Goal: Task Accomplishment & Management: Complete application form

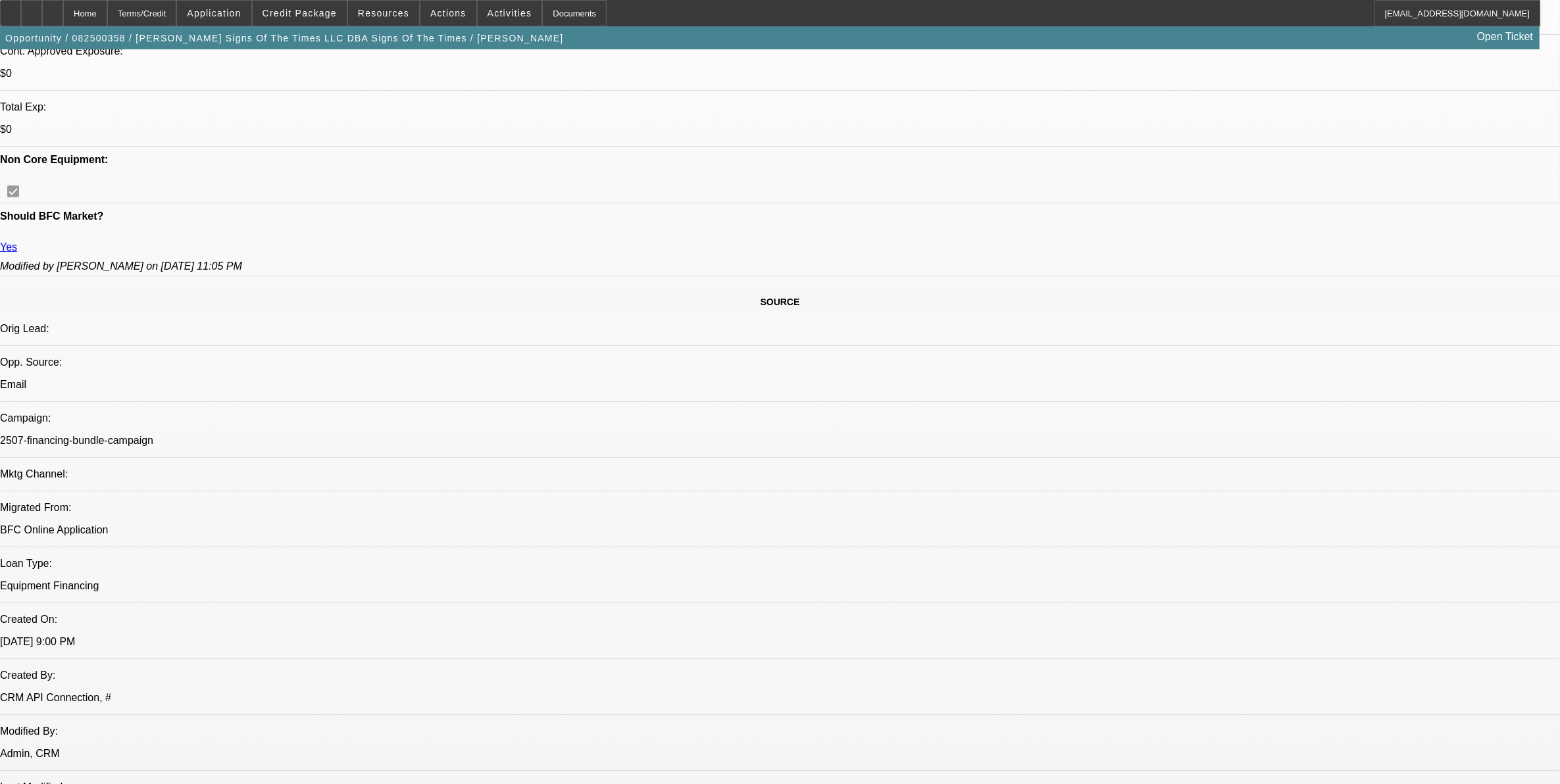
select select "0"
select select "6"
select select "0"
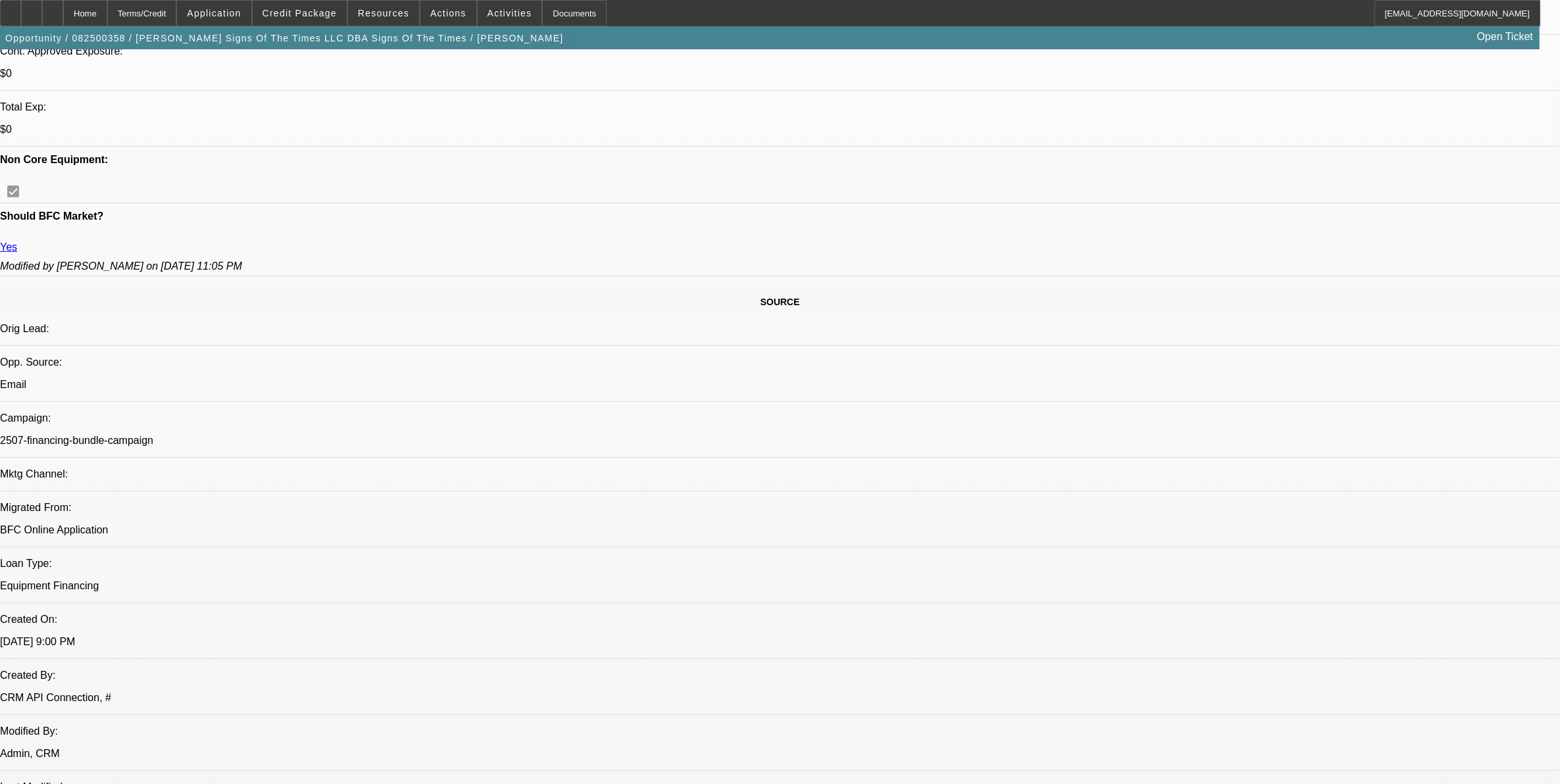
select select "0"
select select "6"
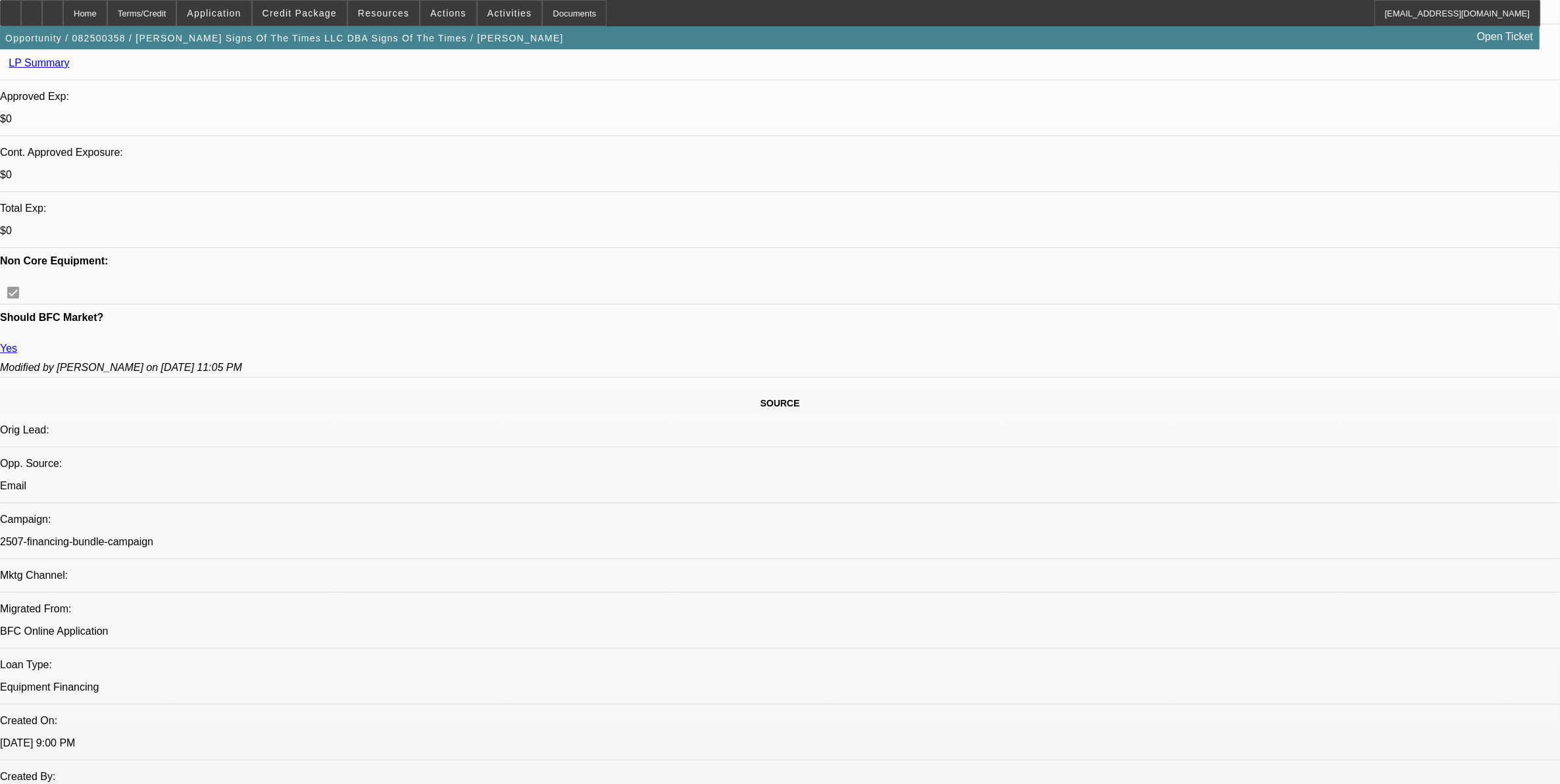
scroll to position [324, 0]
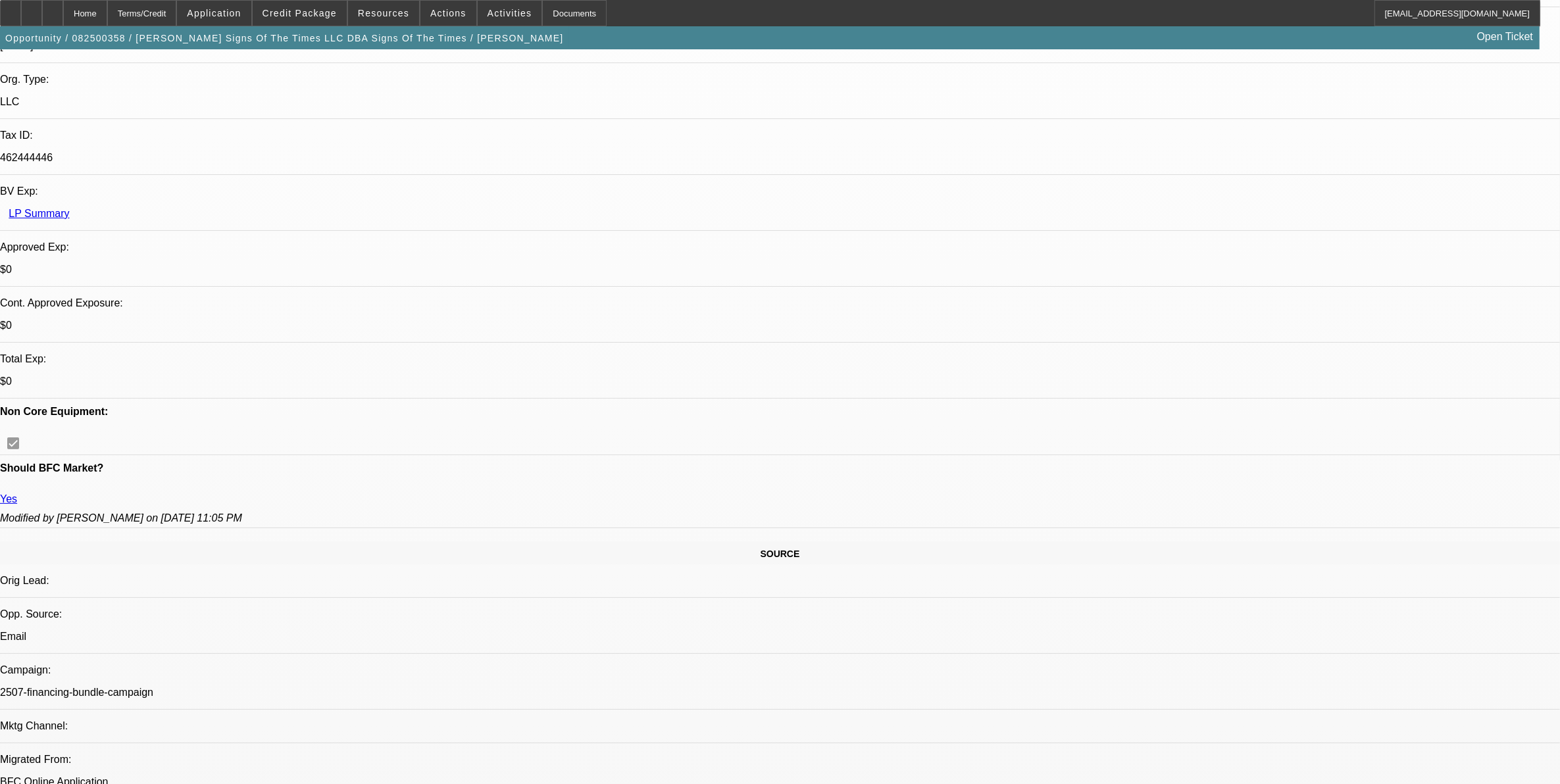
drag, startPoint x: 299, startPoint y: 10, endPoint x: 301, endPoint y: 23, distance: 13.2
click at [301, 12] on span "Credit Package" at bounding box center [299, 12] width 74 height 10
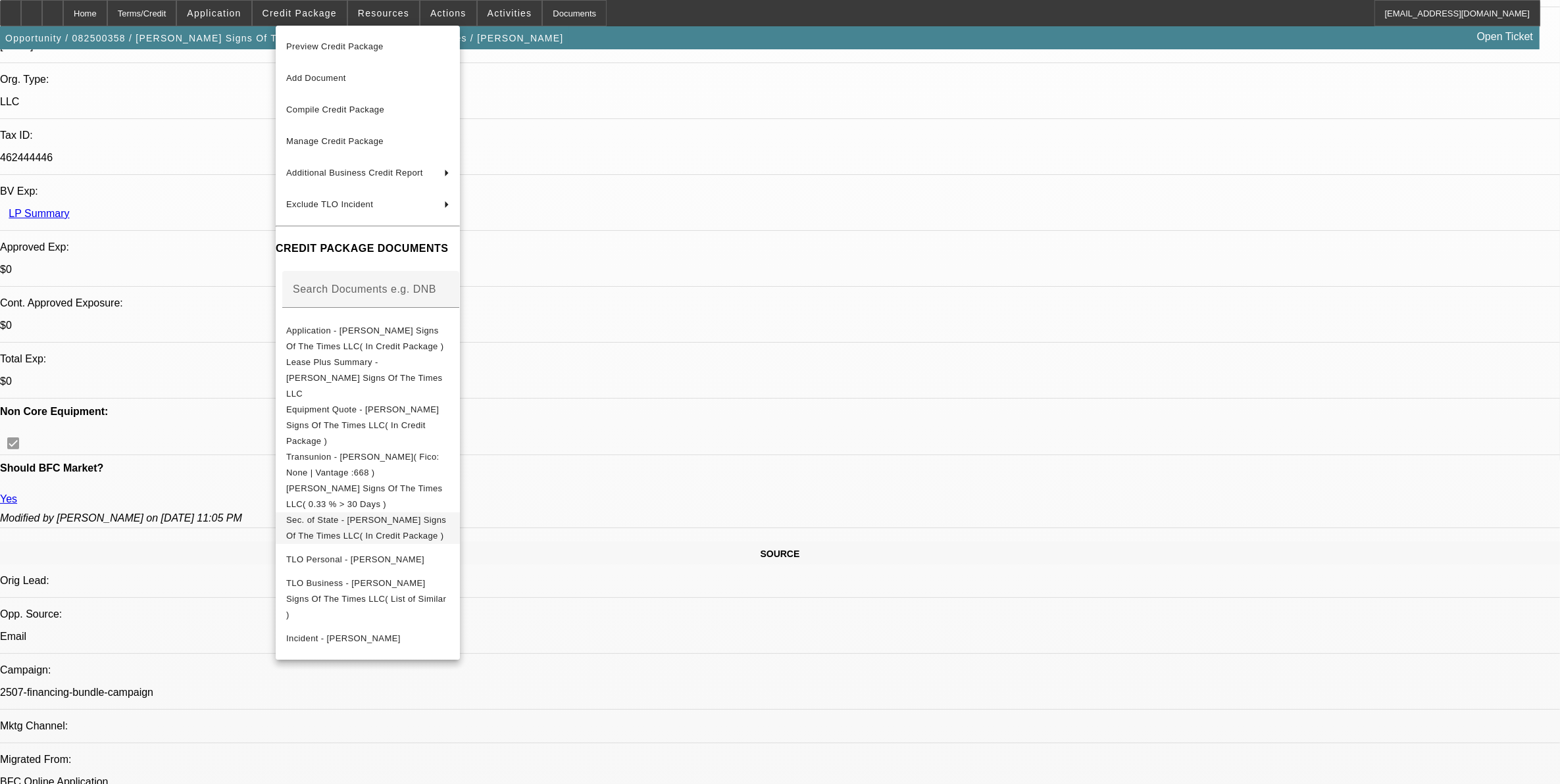
click at [305, 514] on span "Sec. of State - [PERSON_NAME] Signs Of The Times LLC( In Credit Package )" at bounding box center [366, 526] width 159 height 25
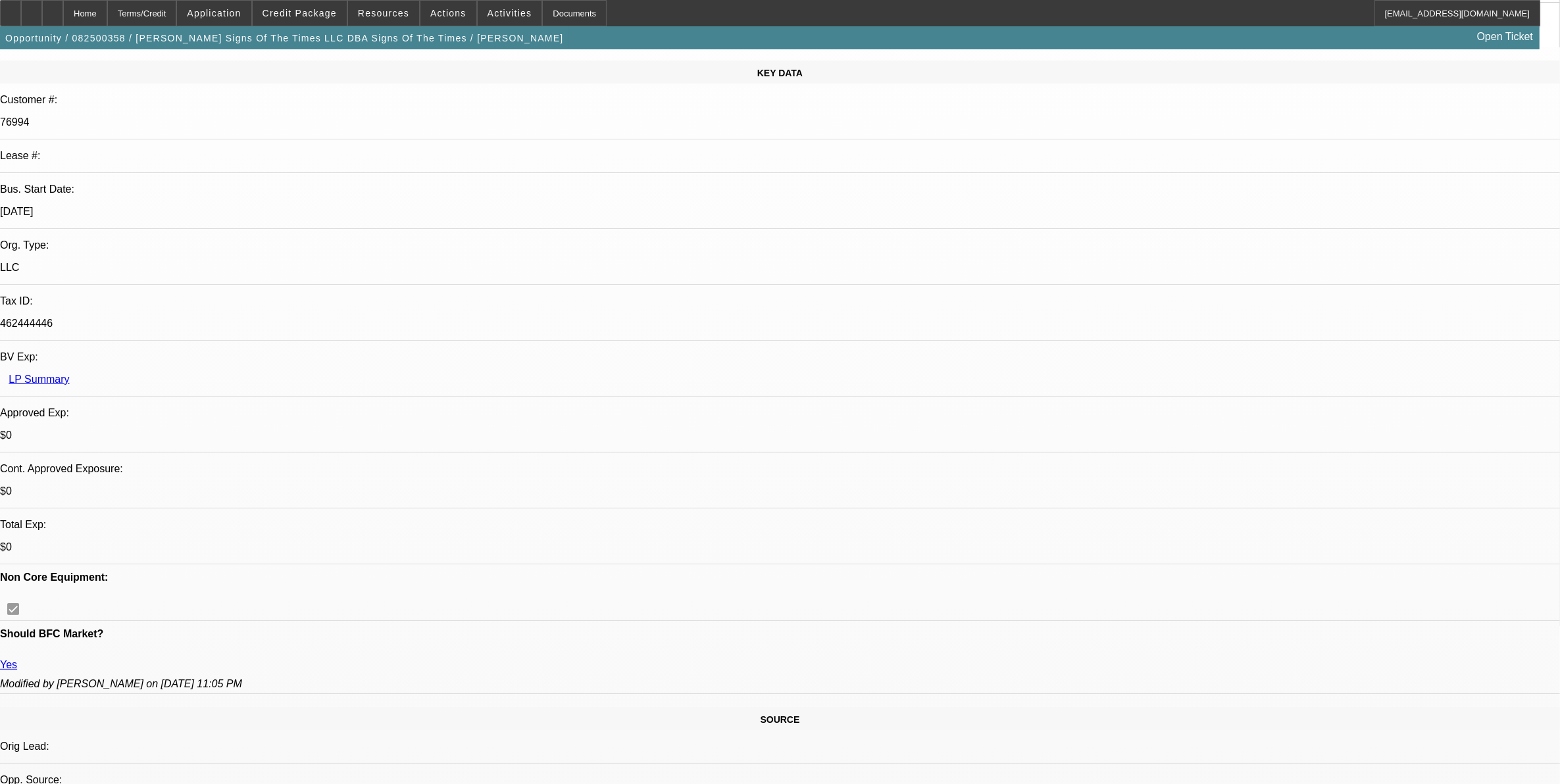
scroll to position [329, 0]
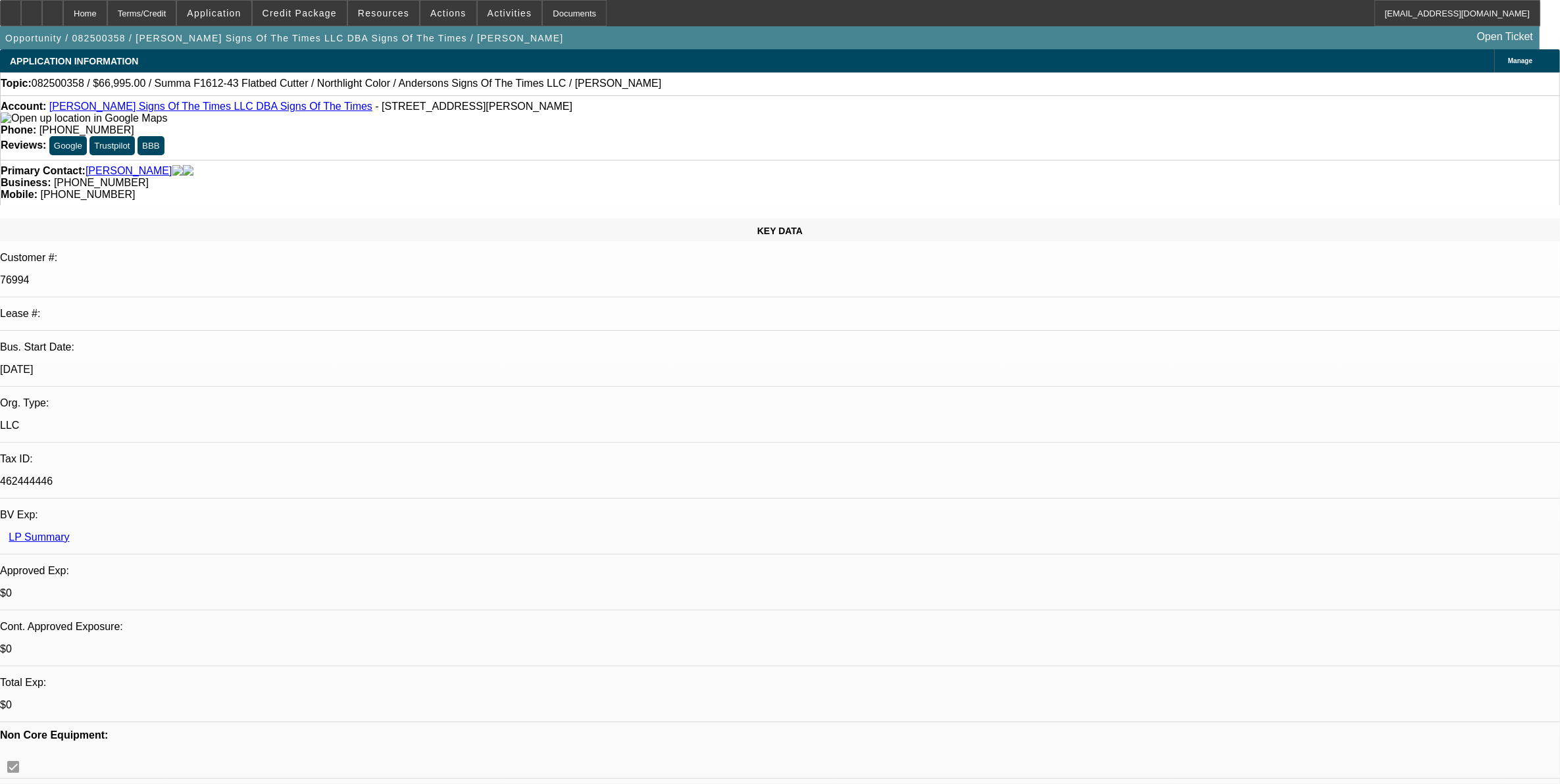
select select "0"
select select "6"
select select "0"
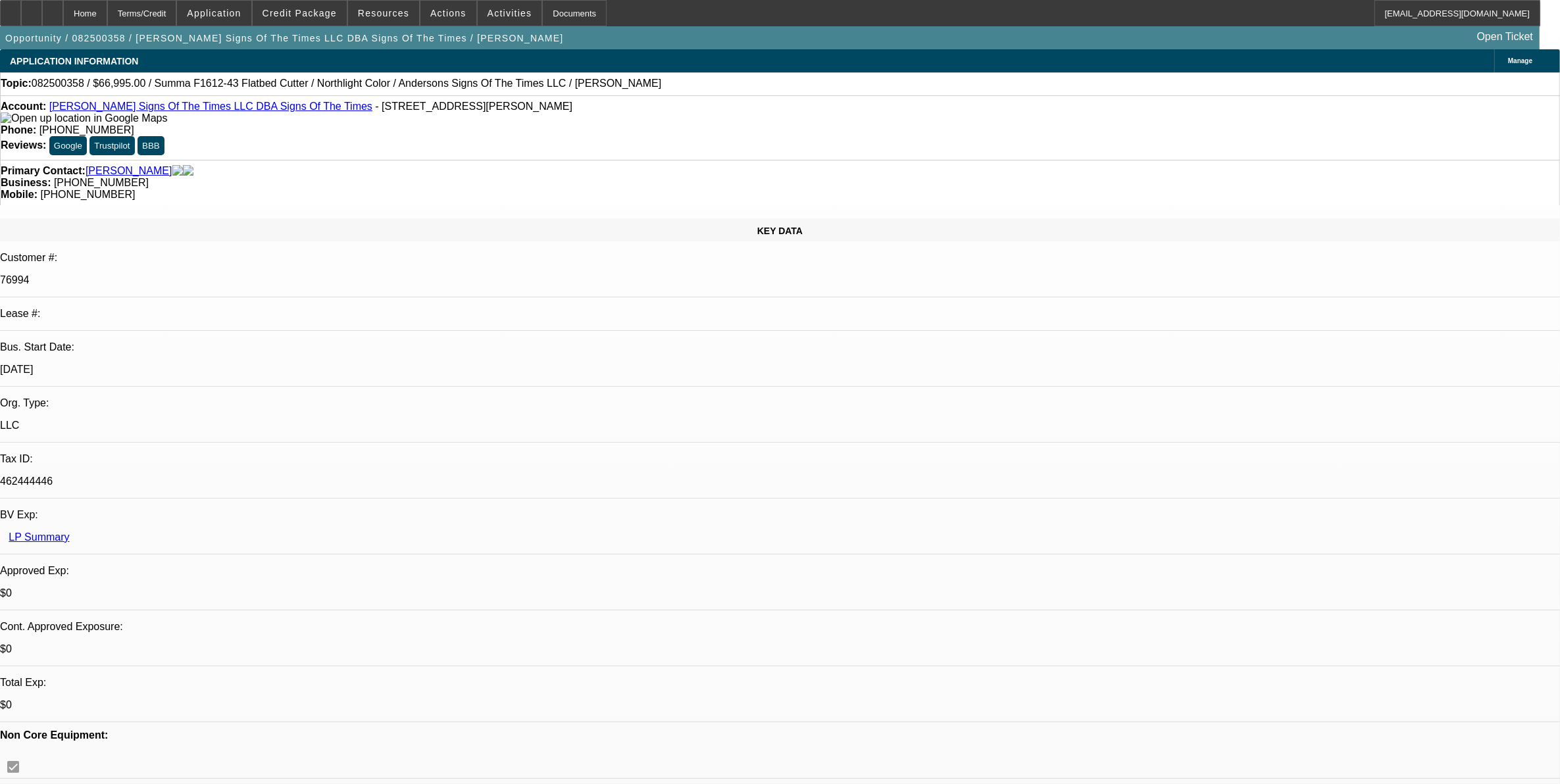
select select "0"
select select "6"
click at [323, 7] on span at bounding box center [299, 13] width 94 height 32
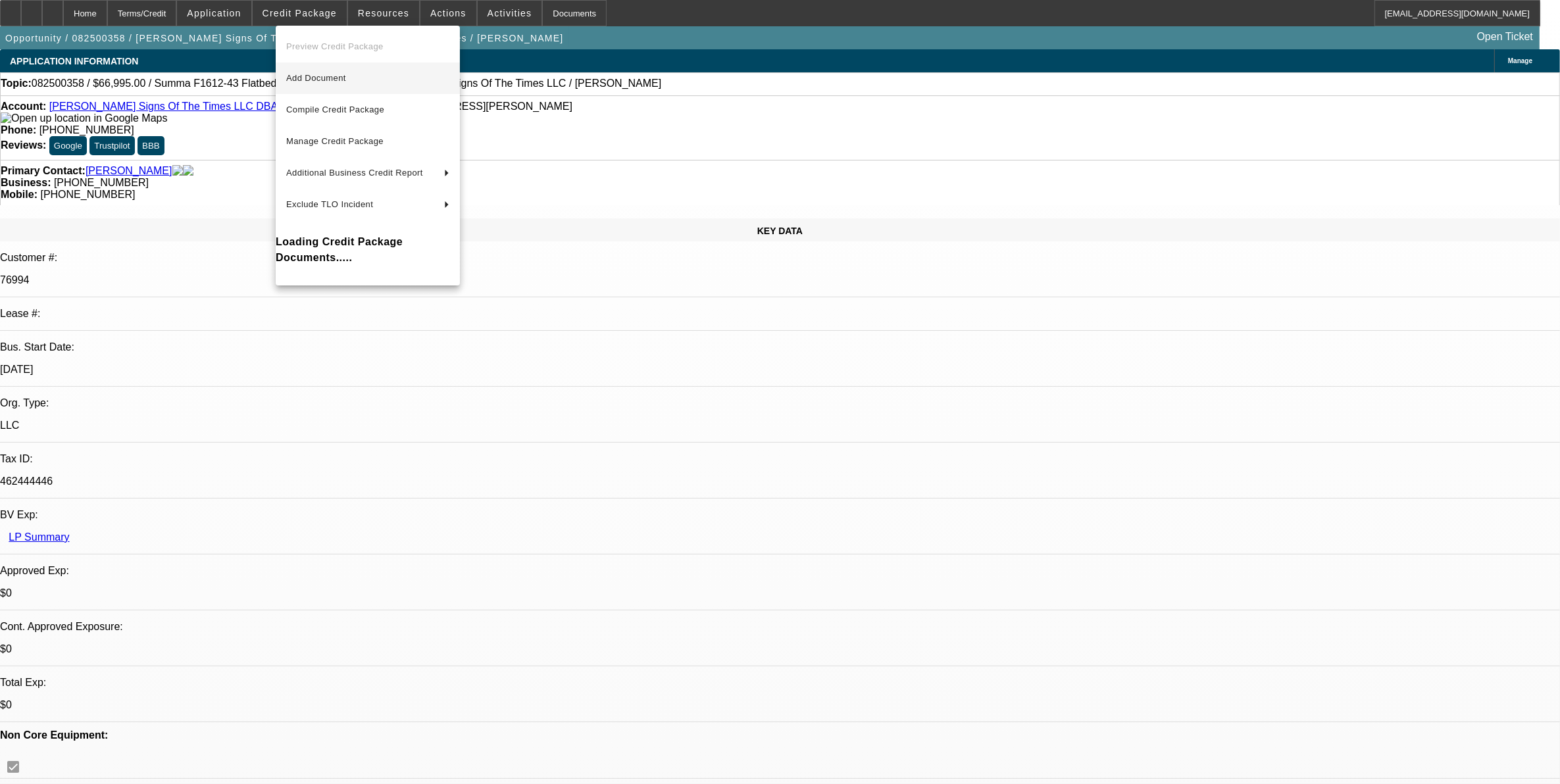
click at [313, 84] on span "Add Document" at bounding box center [368, 78] width 163 height 16
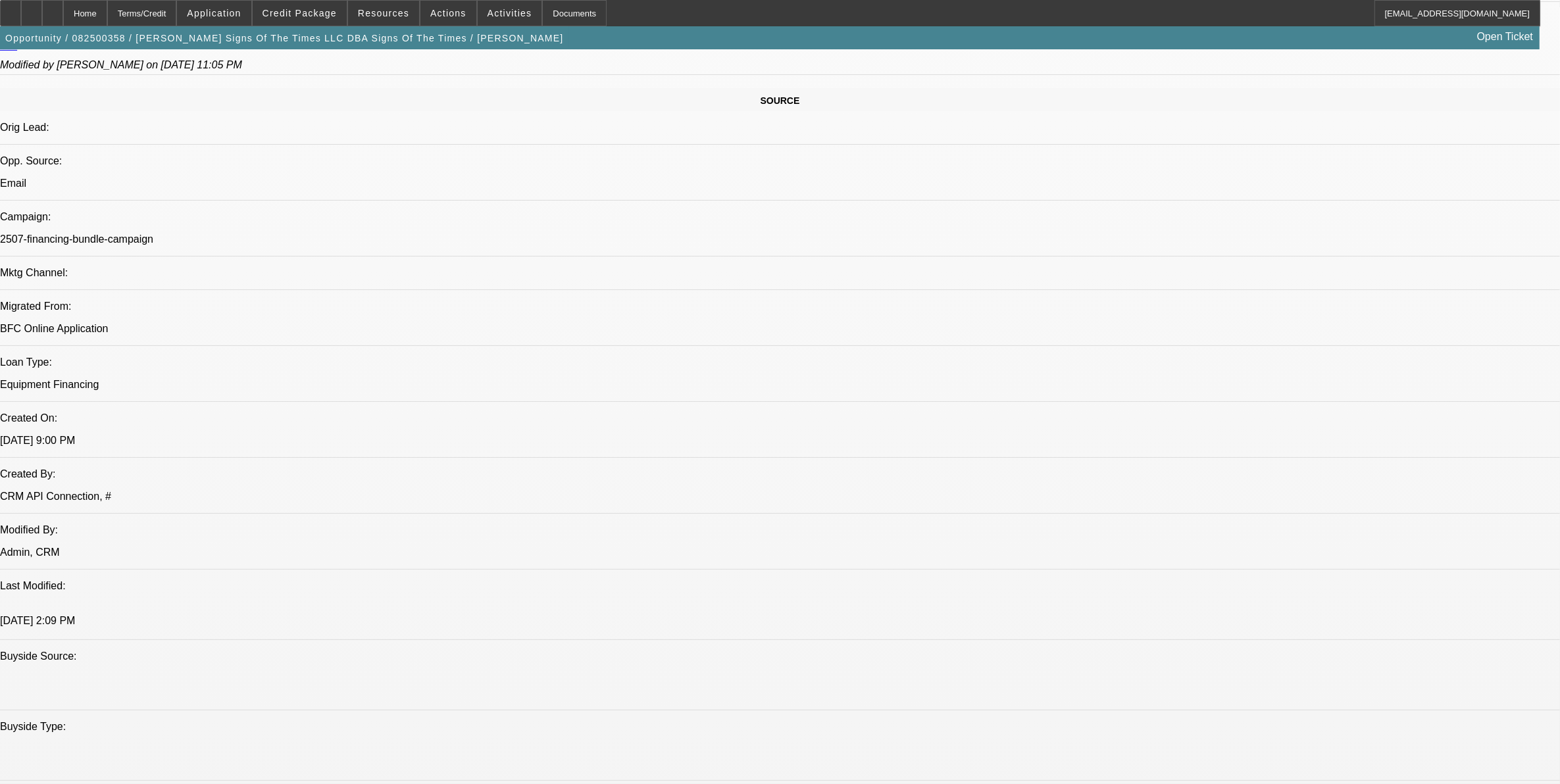
scroll to position [987, 0]
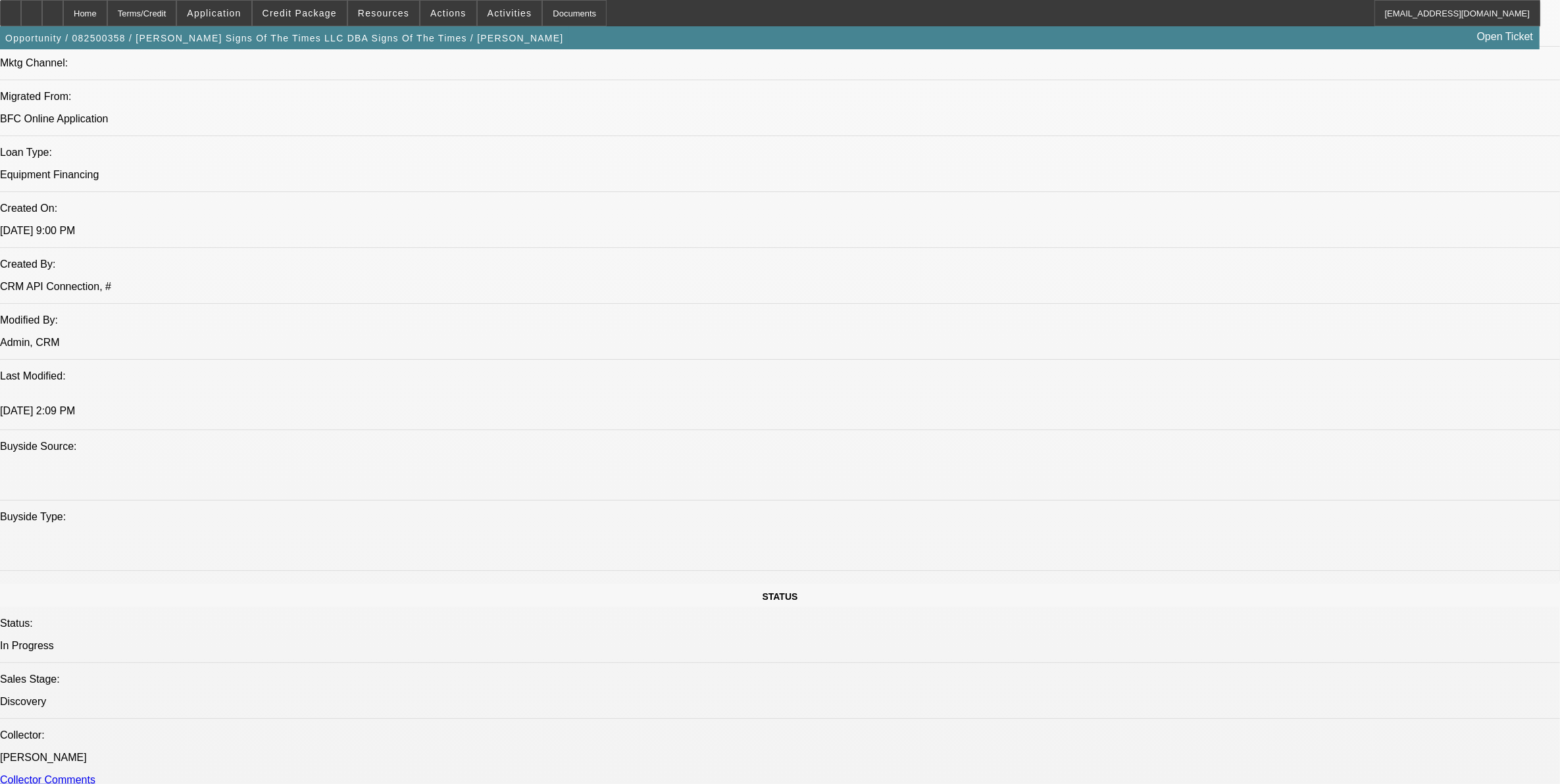
drag, startPoint x: 270, startPoint y: 375, endPoint x: 267, endPoint y: 386, distance: 11.4
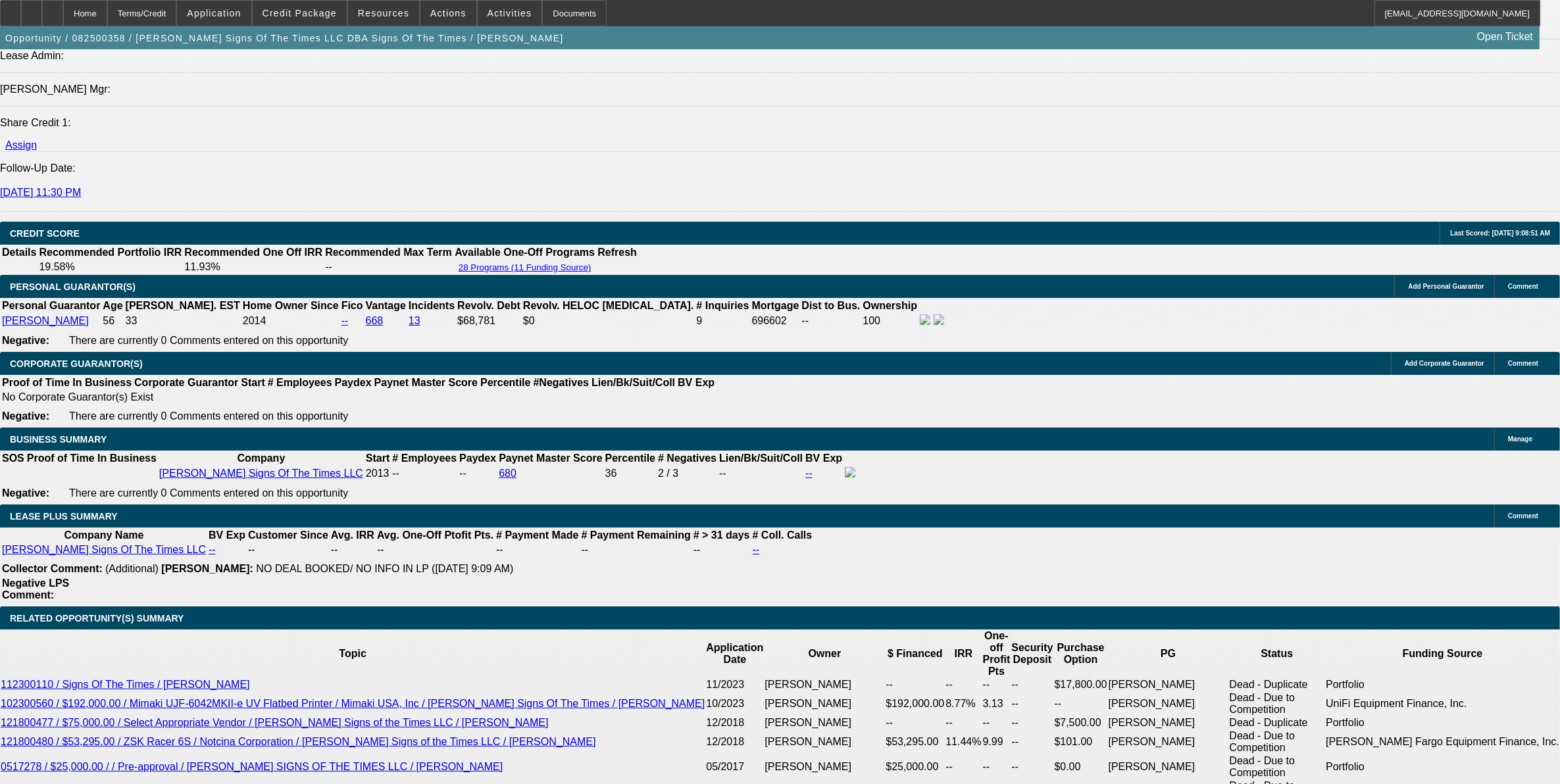
scroll to position [1809, 0]
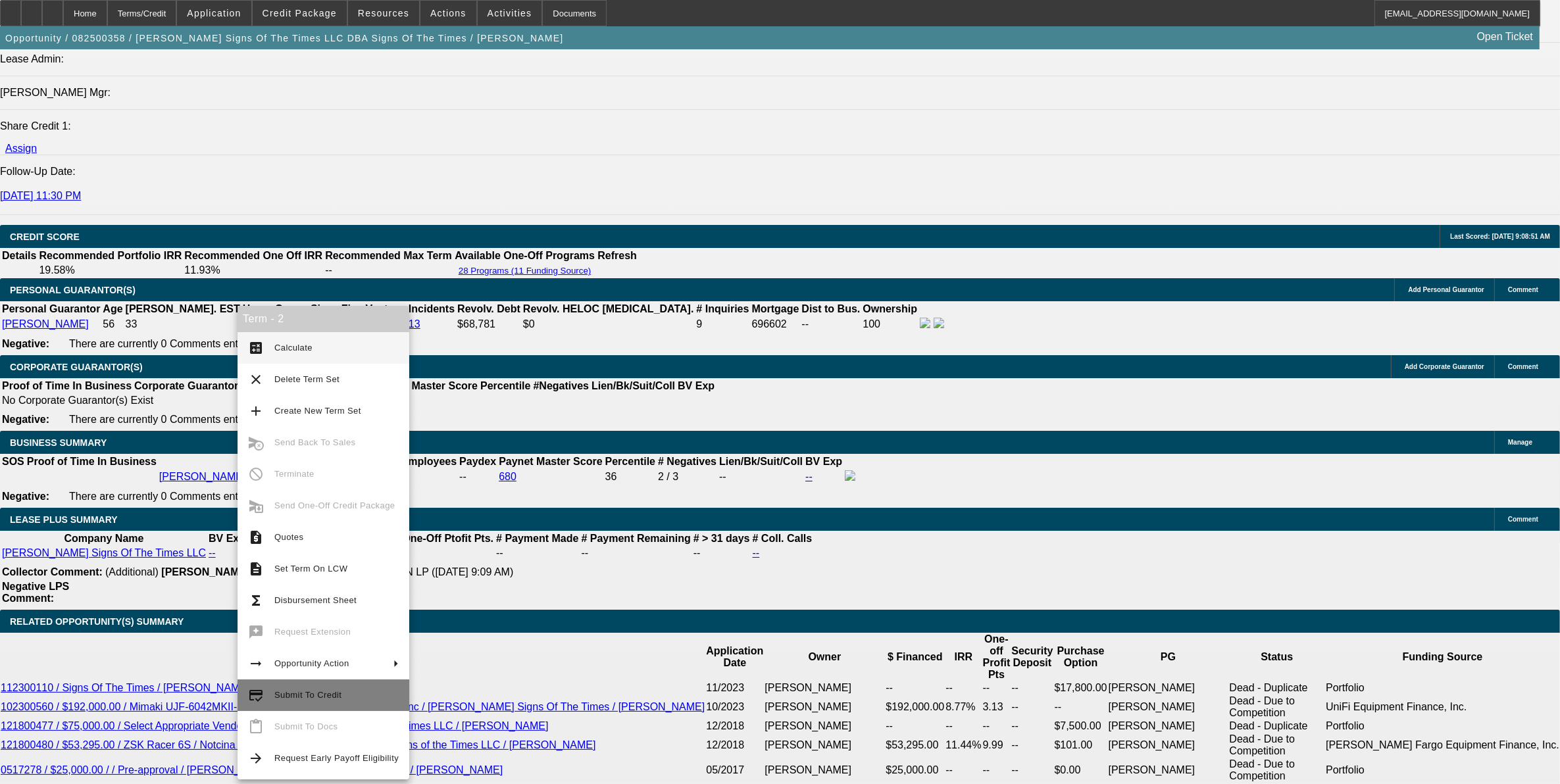
click at [296, 696] on span "Submit To Credit" at bounding box center [308, 695] width 68 height 10
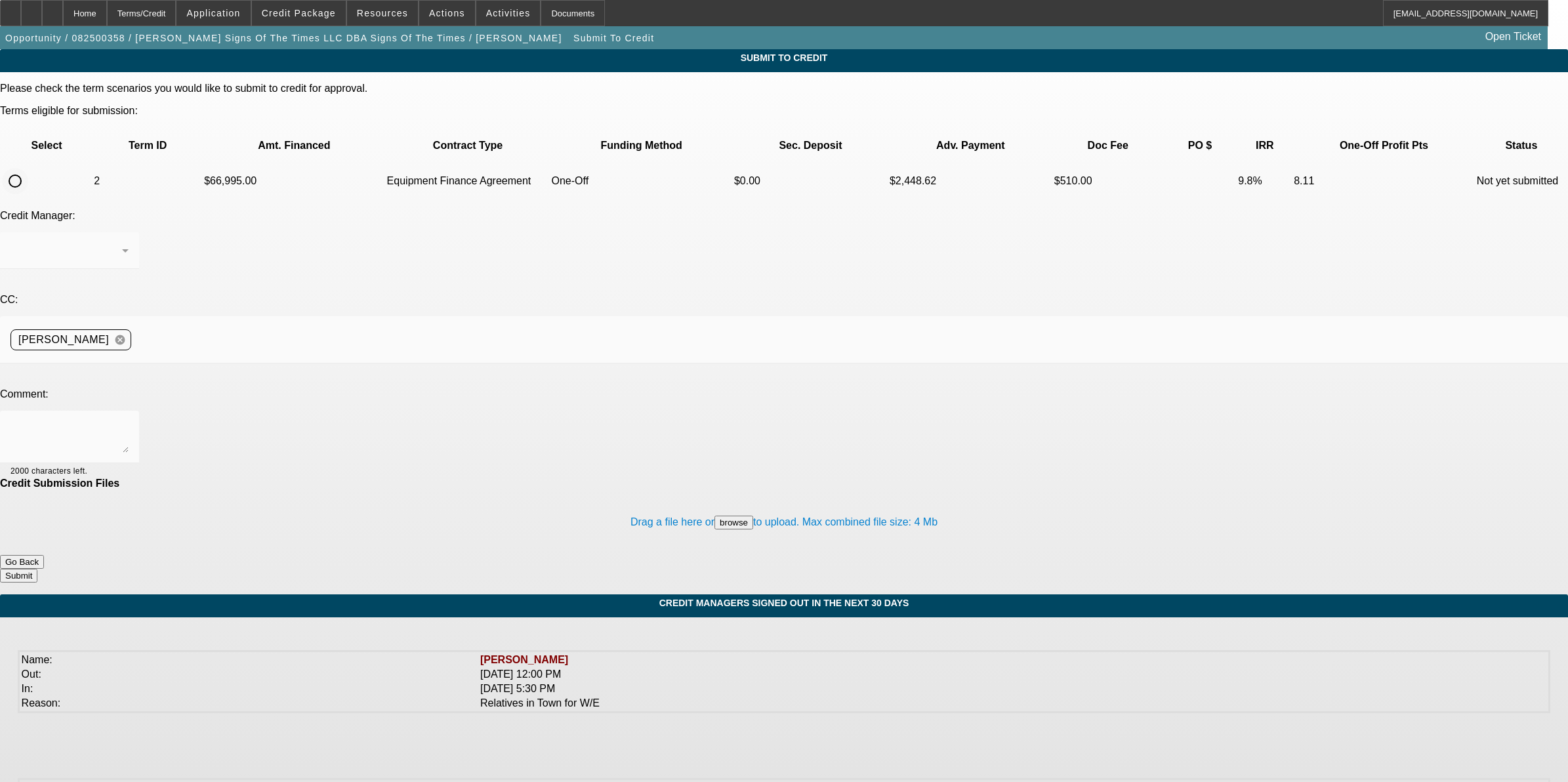
click at [28, 168] on input "radio" at bounding box center [15, 181] width 26 height 26
radio input "true"
click at [128, 421] on textarea at bounding box center [69, 437] width 118 height 32
type textarea "K1 added. Thanks"
click at [37, 569] on button "Submit" at bounding box center [19, 575] width 37 height 14
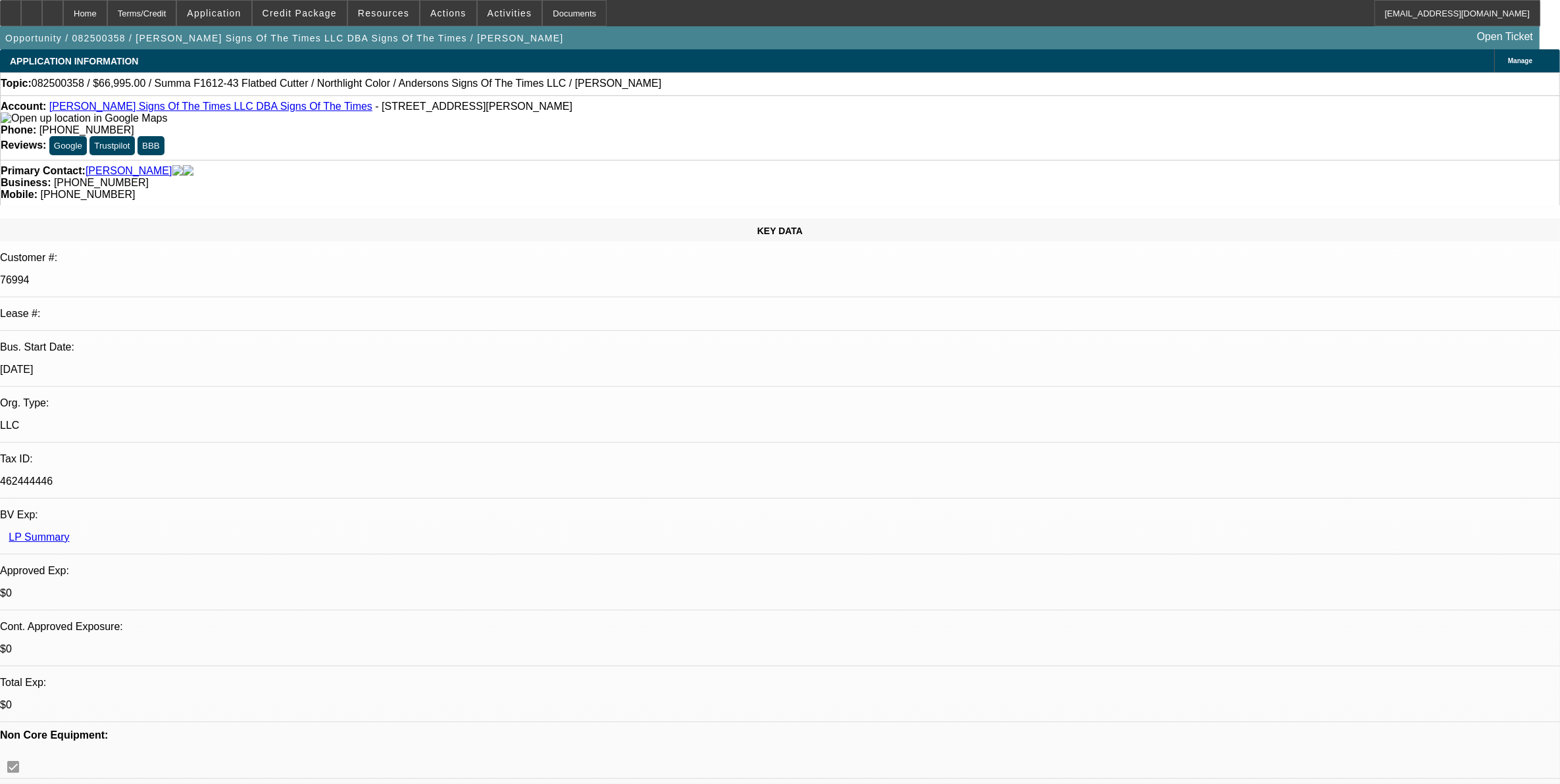
select select "0"
select select "6"
select select "0"
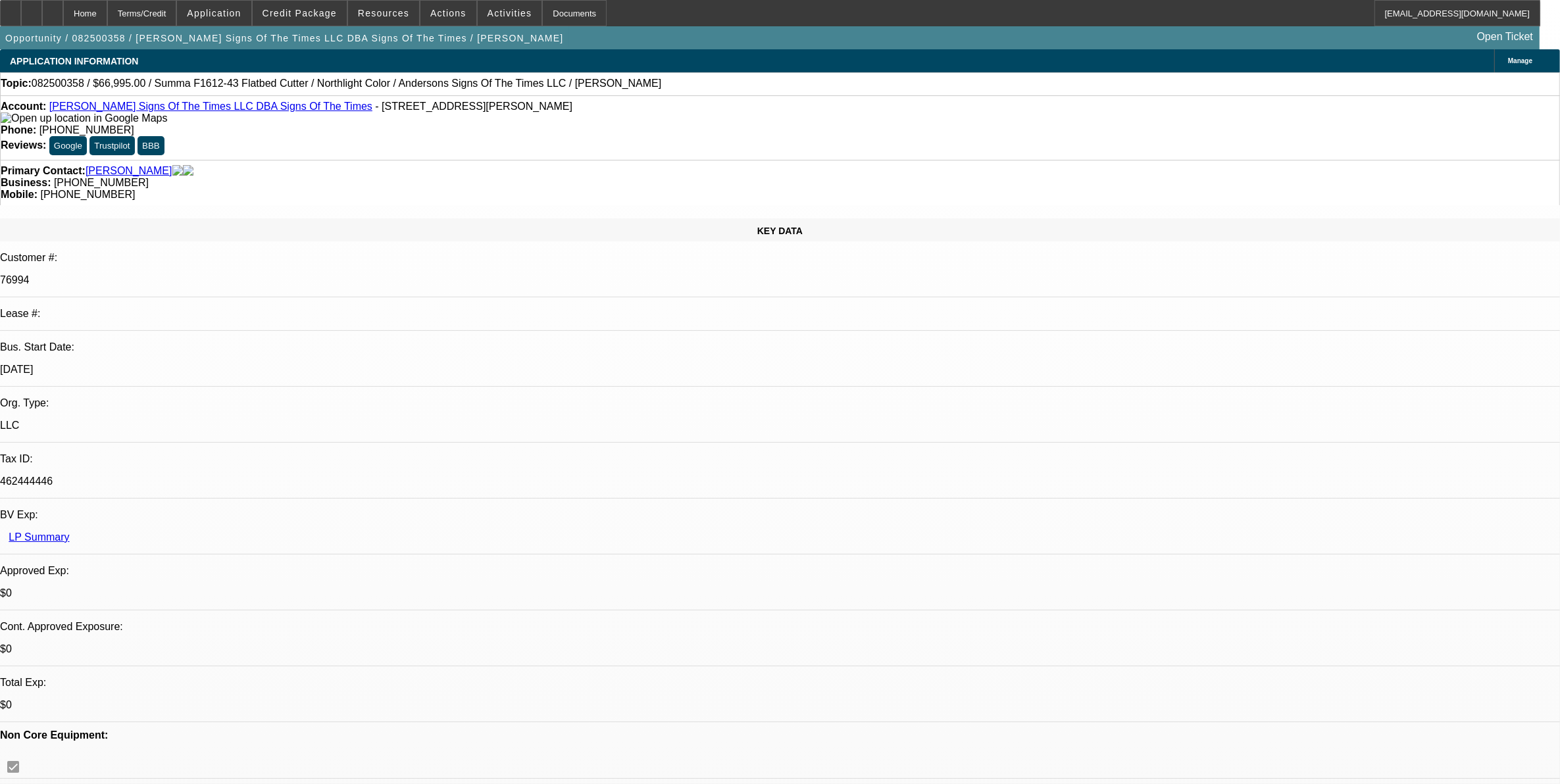
select select "0"
select select "6"
select select "0"
select select "2"
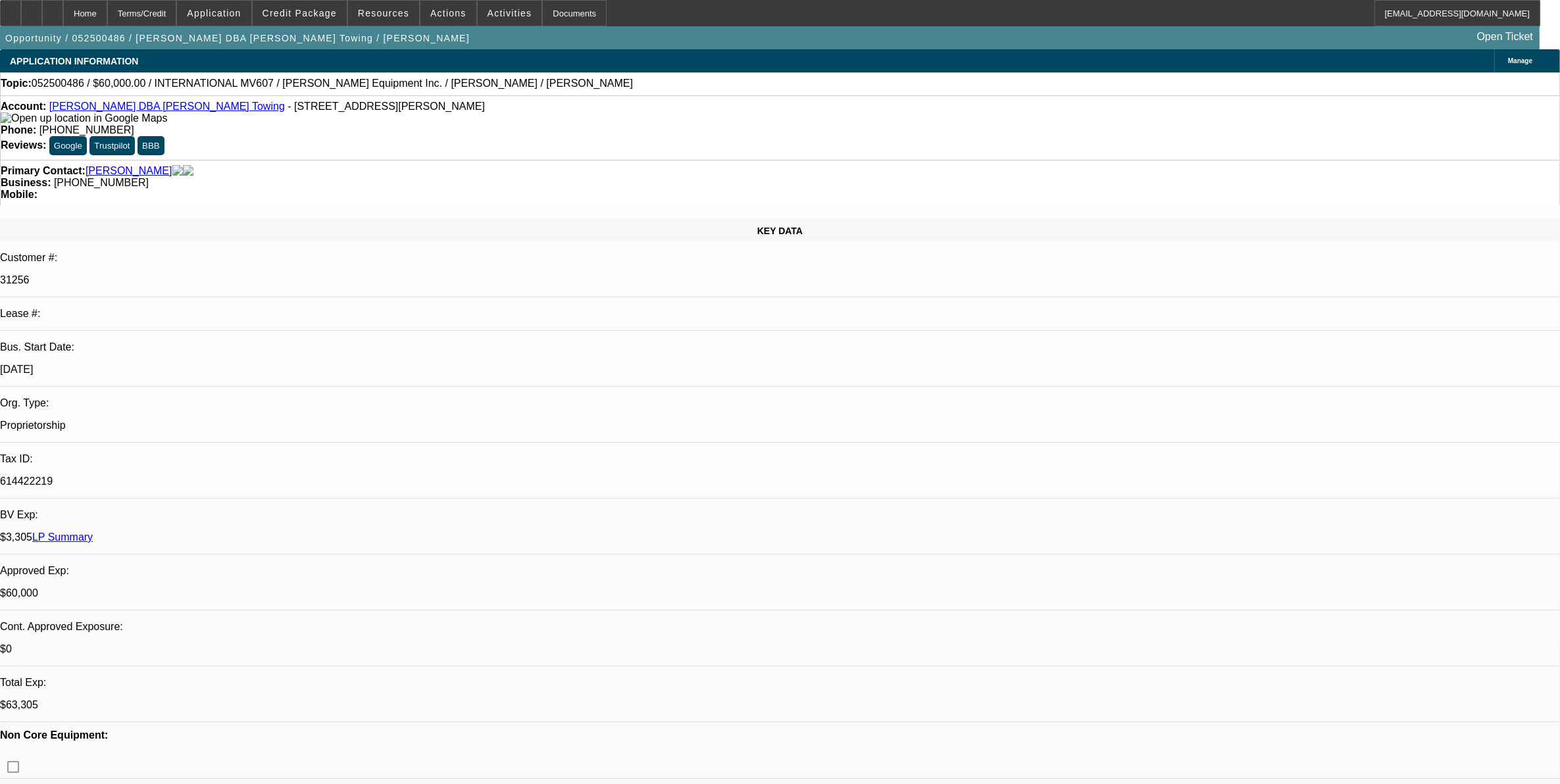
select select "0.1"
select select "0"
select select "2"
select select "0.1"
select select "0"
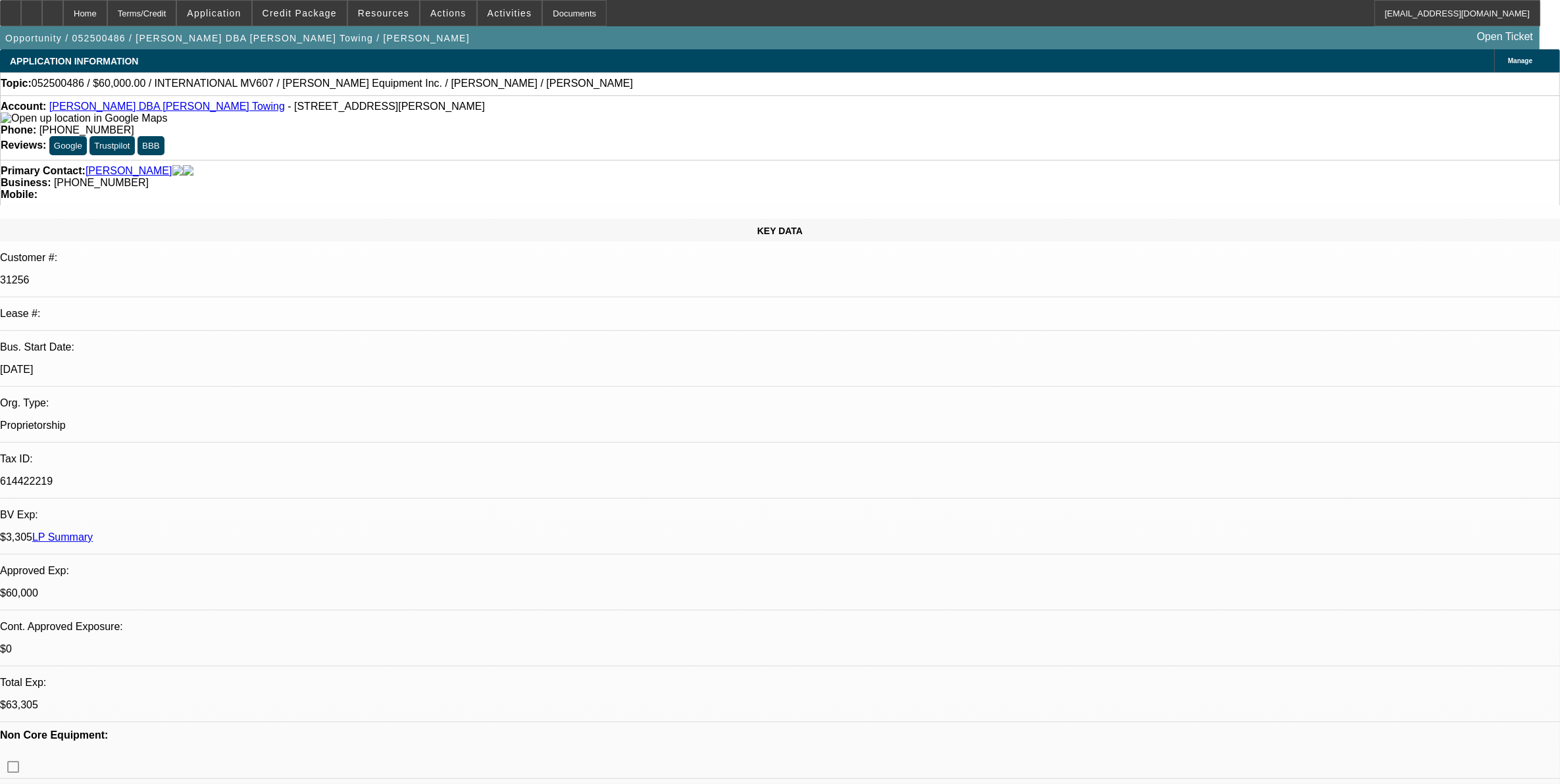
select select "0"
select select "0.1"
select select "0"
select select "0.1"
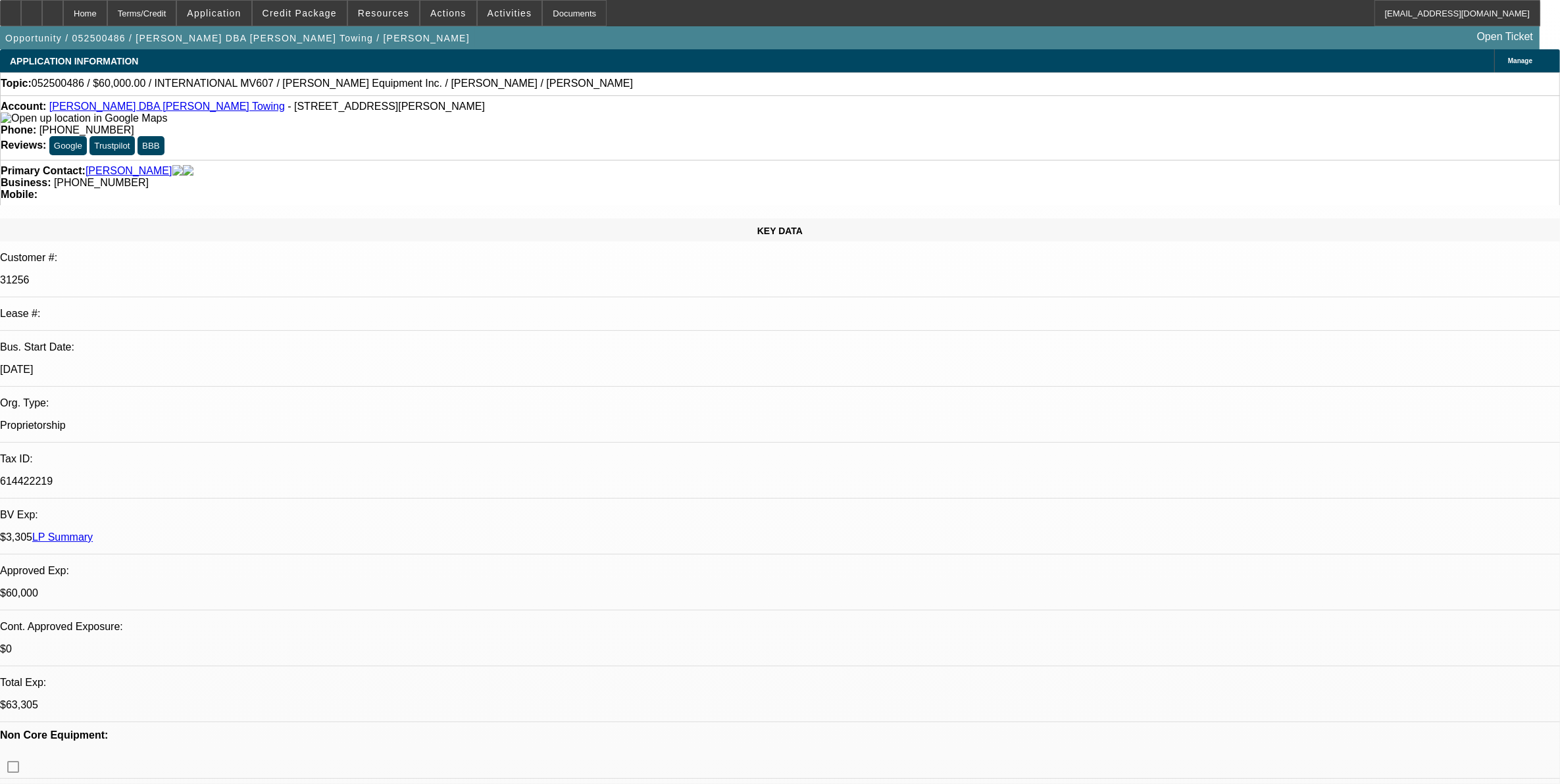
select select "1"
select select "2"
select select "4"
select select "1"
select select "2"
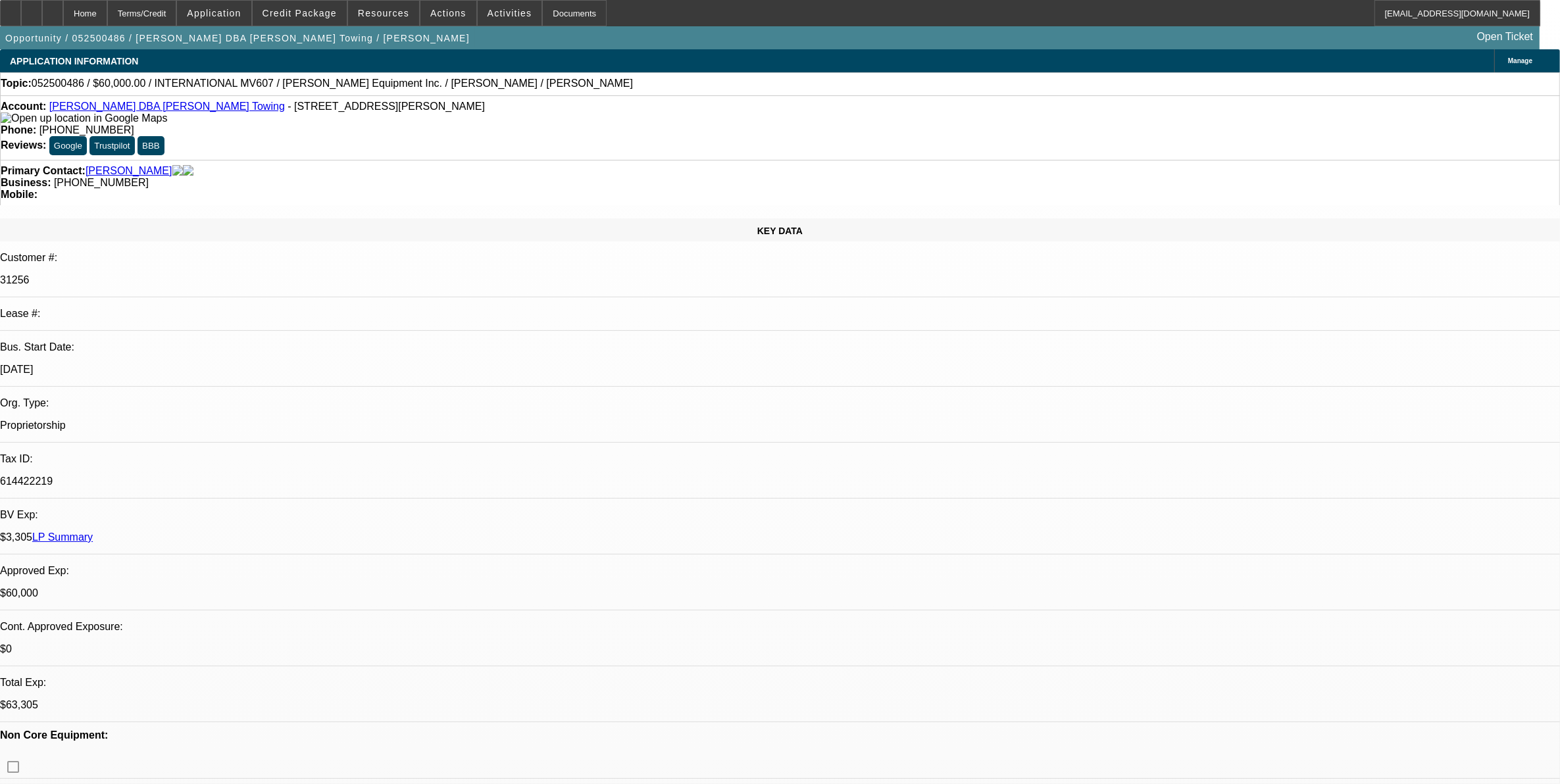
select select "4"
select select "1"
select select "3"
select select "4"
select select "1"
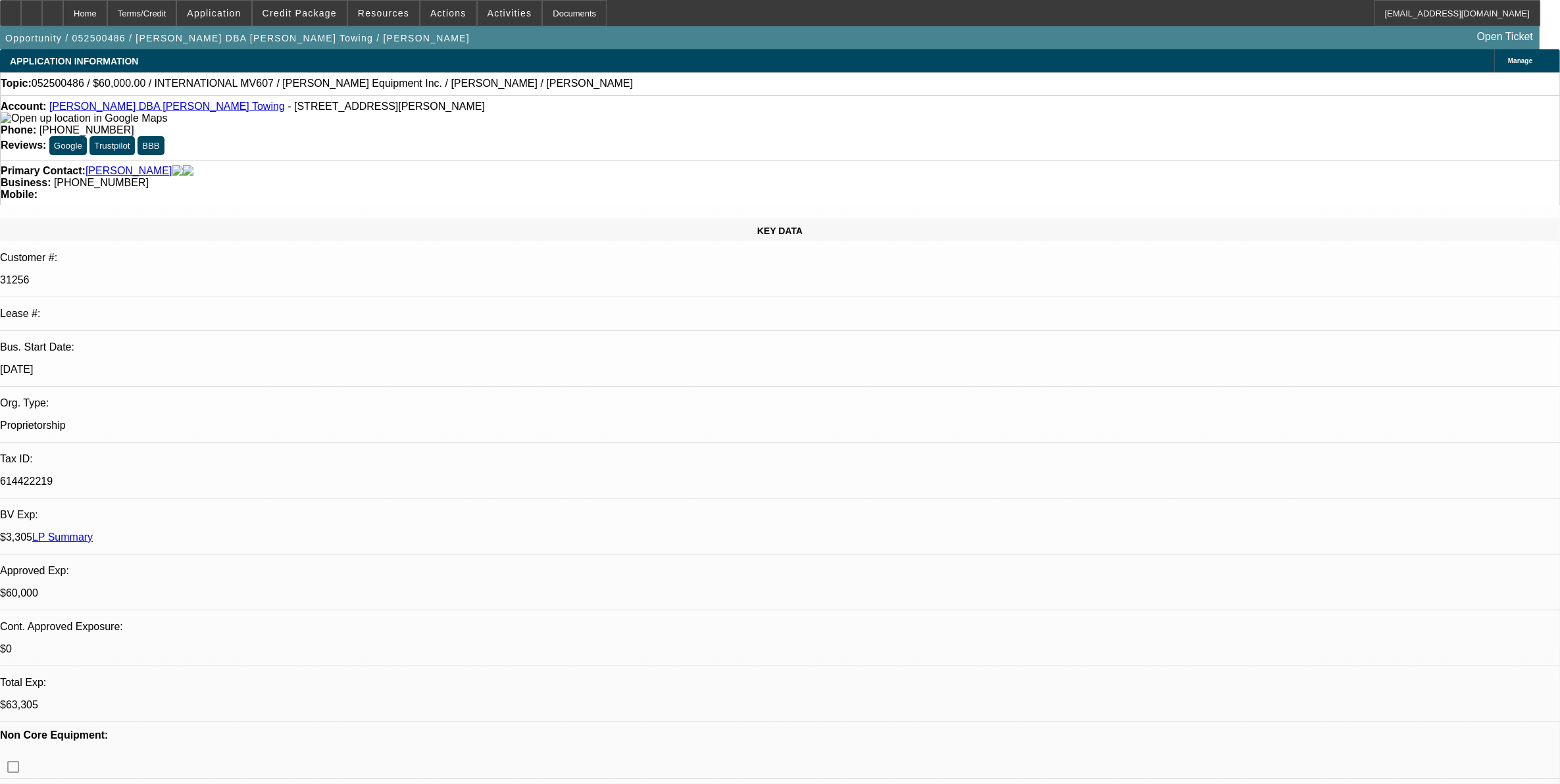
select select "3"
select select "4"
